Goal: Find specific fact: Find specific fact

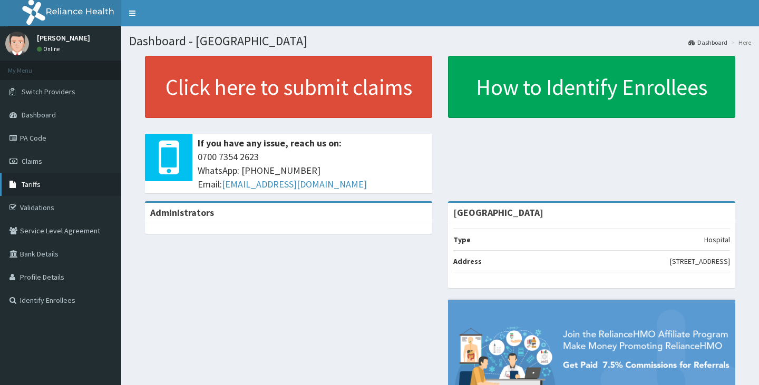
click at [47, 175] on link "Tariffs" at bounding box center [60, 184] width 121 height 23
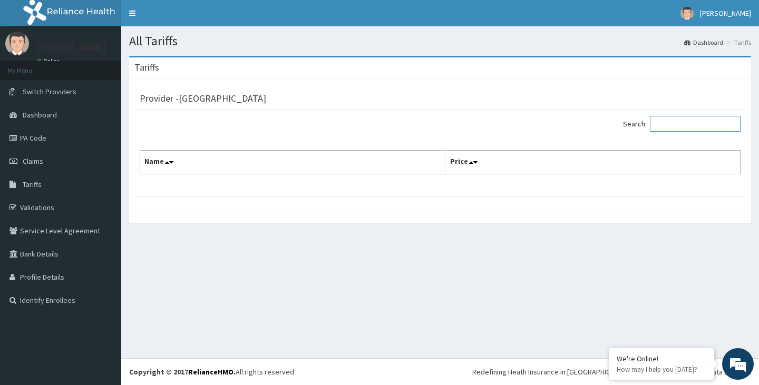
click at [691, 125] on input "Search:" at bounding box center [695, 124] width 91 height 16
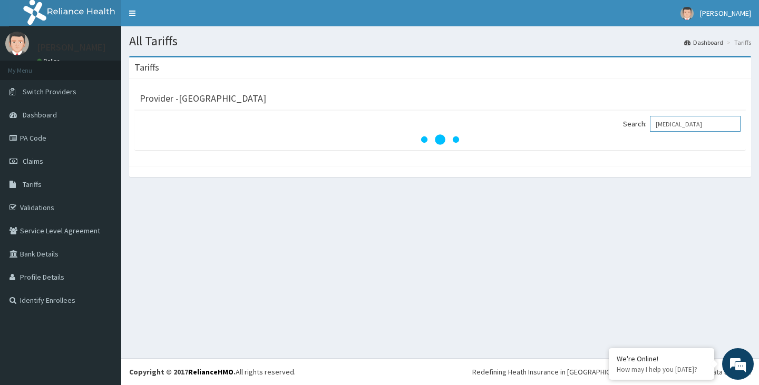
type input "AMLODIPINE"
click at [620, 206] on div "All Tariffs Dashboard Tariffs Tariffs Provider - Sky High Medical Centre Search…" at bounding box center [439, 192] width 637 height 332
click at [710, 125] on input "AMLODIPINE" at bounding box center [695, 124] width 91 height 16
click at [697, 183] on div "Tariffs Provider - Sky High Medical Centre Search: AMLODIPINE" at bounding box center [439, 122] width 637 height 132
click at [404, 246] on div "All Tariffs Dashboard Tariffs Tariffs Provider - Sky High Medical Centre Search…" at bounding box center [439, 192] width 637 height 332
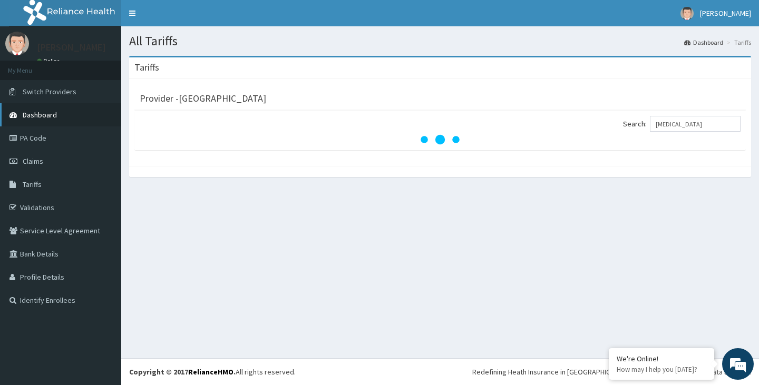
click at [74, 117] on link "Dashboard" at bounding box center [60, 114] width 121 height 23
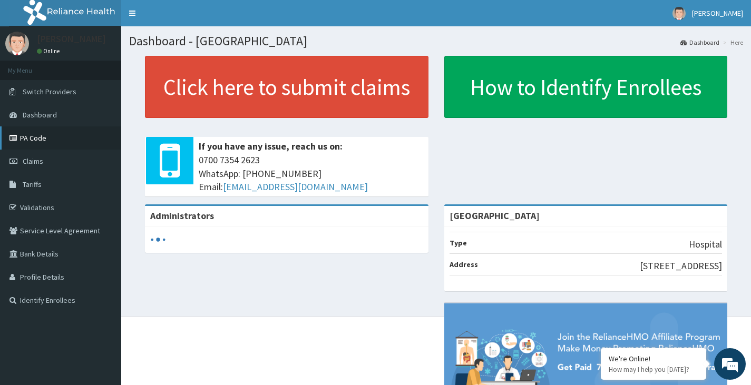
click at [38, 144] on link "PA Code" at bounding box center [60, 137] width 121 height 23
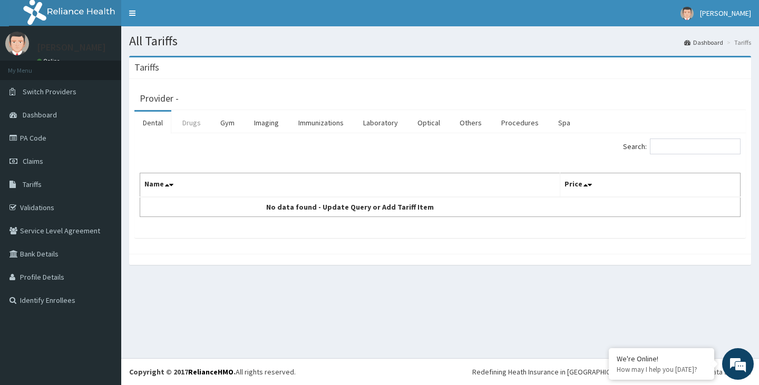
click at [189, 120] on link "Drugs" at bounding box center [191, 123] width 35 height 22
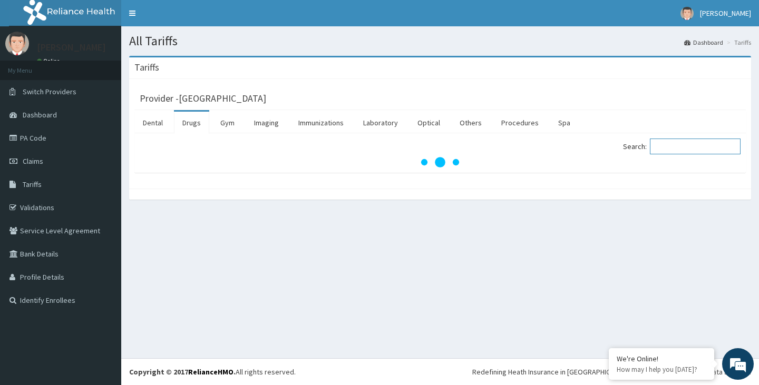
click at [685, 144] on input "Search:" at bounding box center [695, 147] width 91 height 16
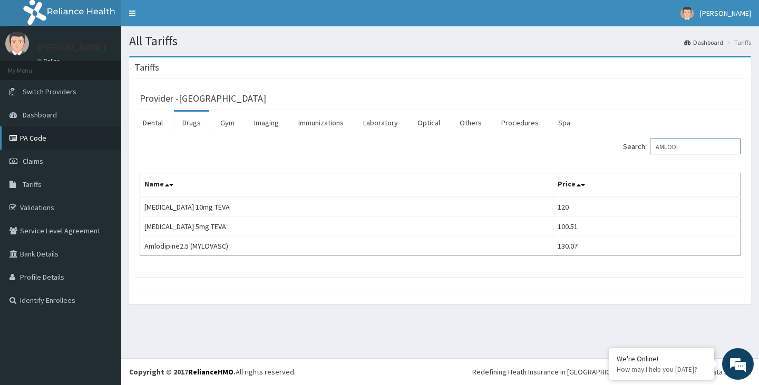
type input "AMLODI"
click at [42, 133] on link "PA Code" at bounding box center [60, 137] width 121 height 23
